Goal: Task Accomplishment & Management: Manage account settings

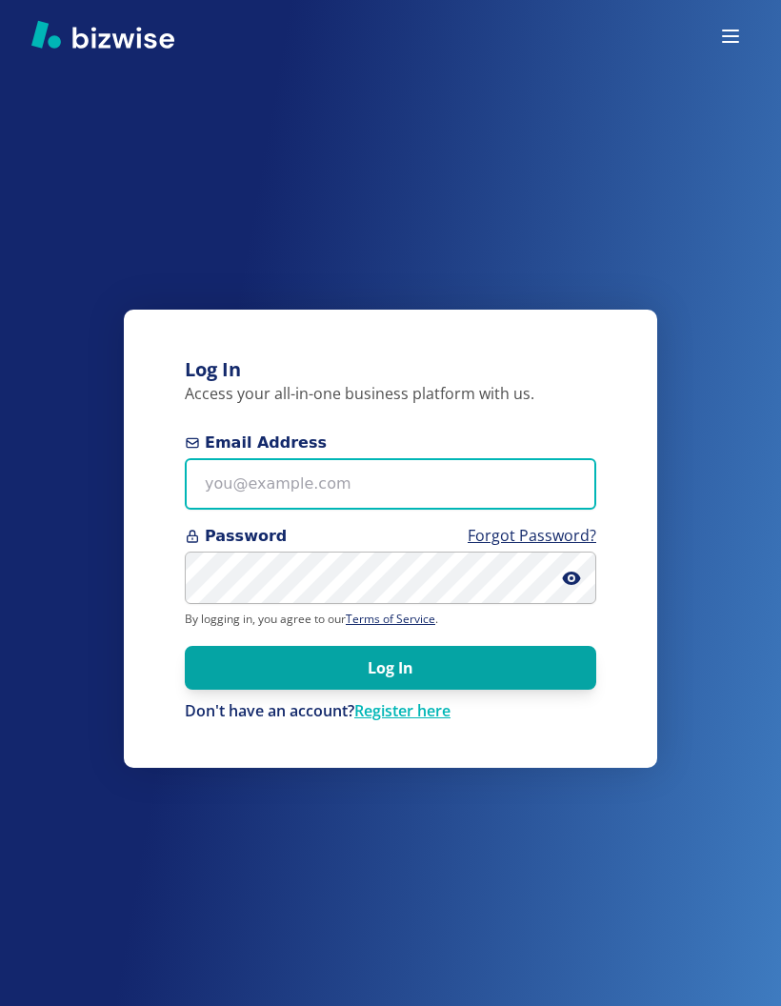
click at [334, 510] on input "Email Address" at bounding box center [390, 484] width 411 height 52
type input "[EMAIL_ADDRESS][DOMAIN_NAME]"
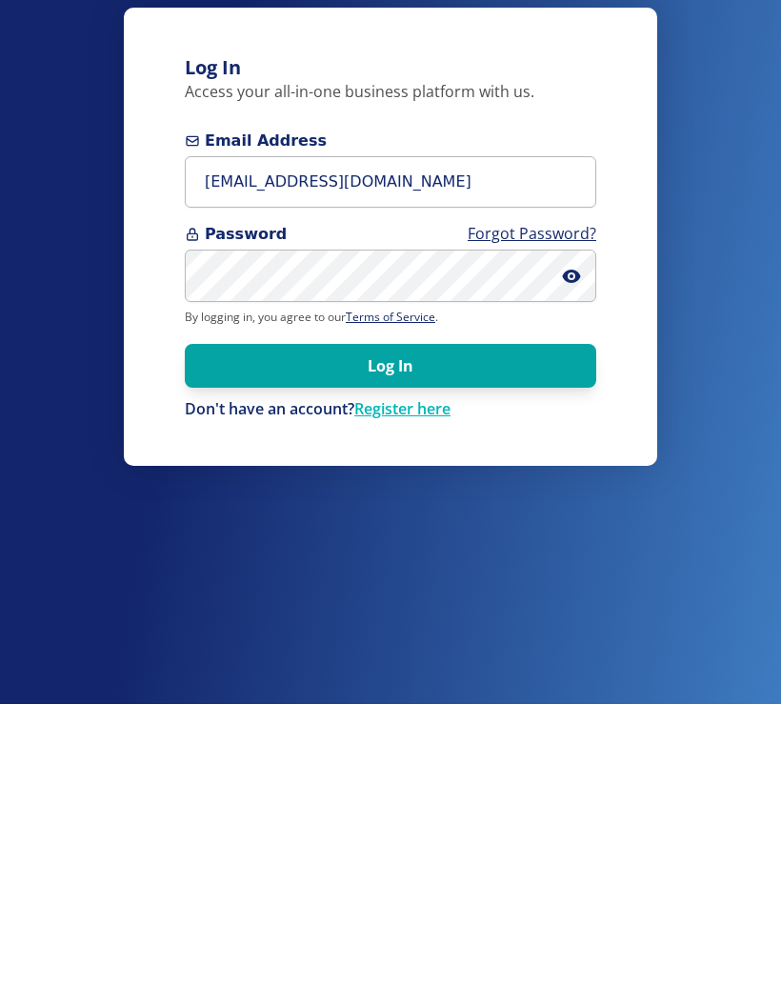
click at [461, 646] on button "Log In" at bounding box center [390, 668] width 411 height 44
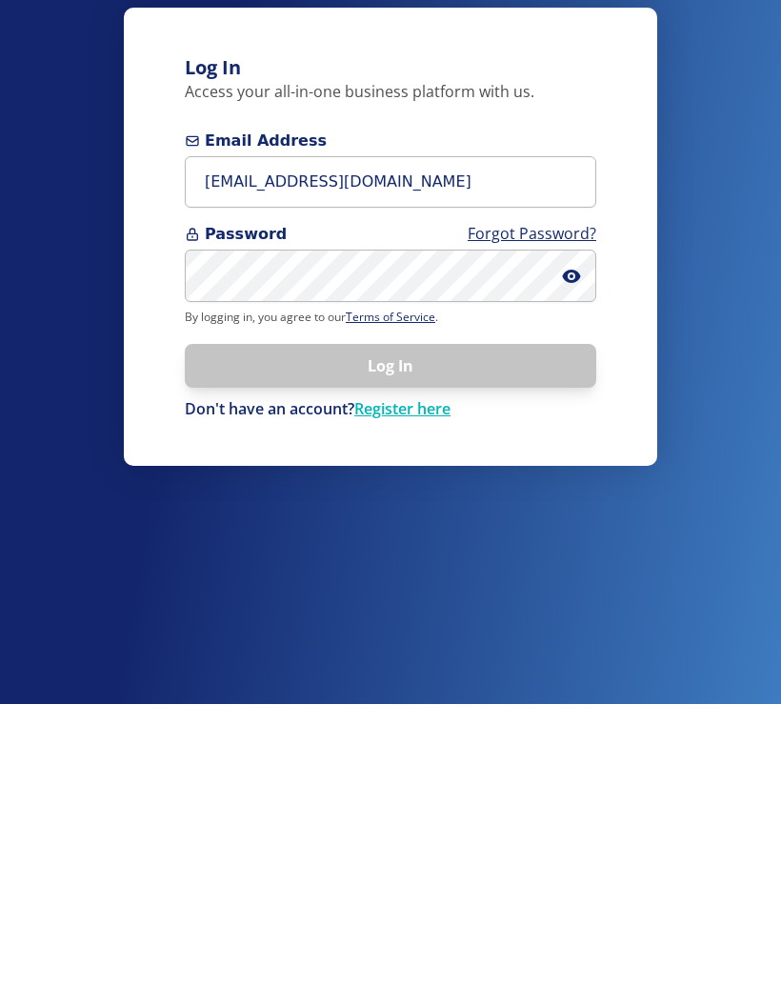
scroll to position [302, 0]
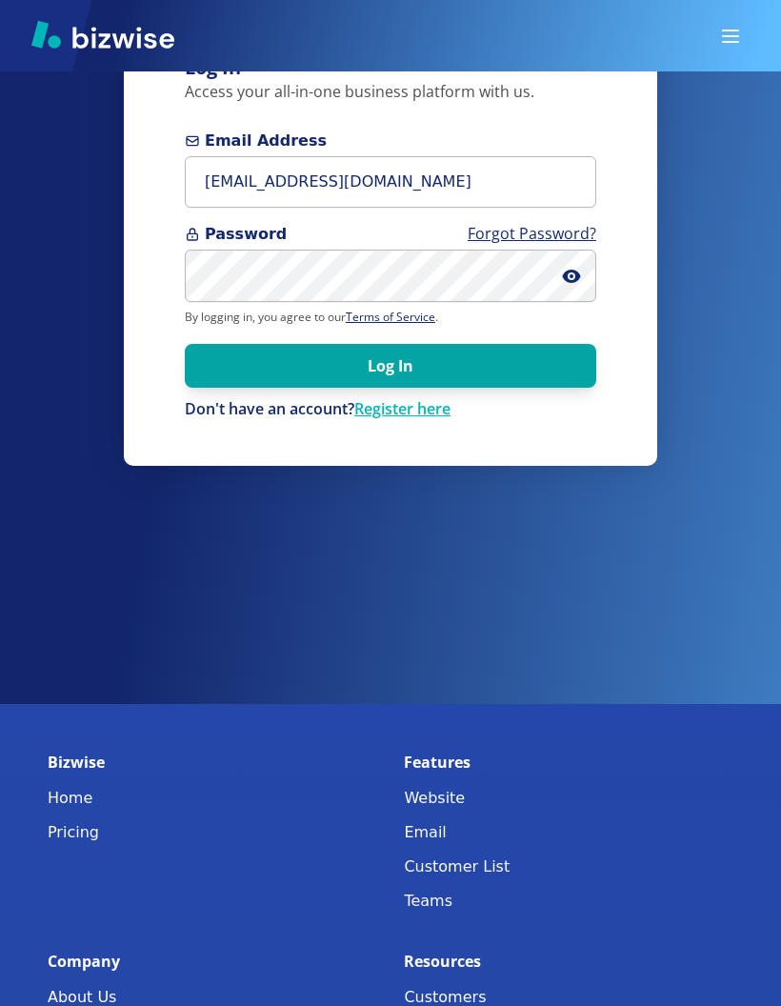
click at [417, 388] on button "Log In" at bounding box center [390, 366] width 411 height 44
click at [433, 388] on button "Log In" at bounding box center [390, 366] width 411 height 44
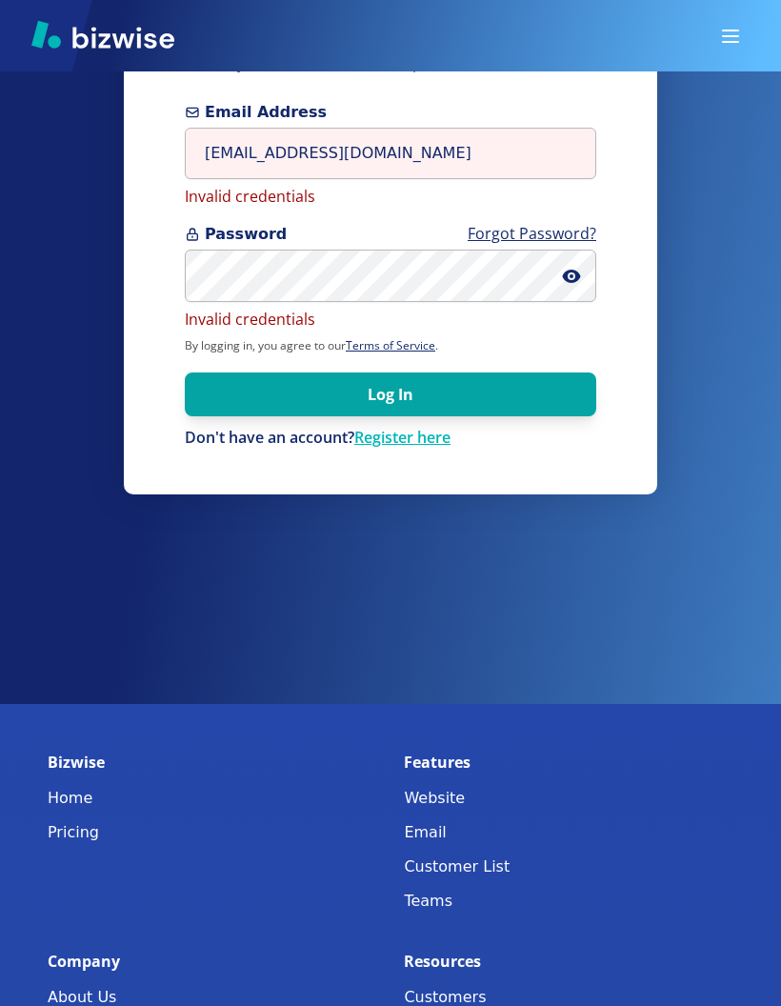
click at [586, 302] on span at bounding box center [579, 275] width 34 height 52
click at [570, 278] on icon at bounding box center [571, 276] width 4 height 4
